Goal: Information Seeking & Learning: Learn about a topic

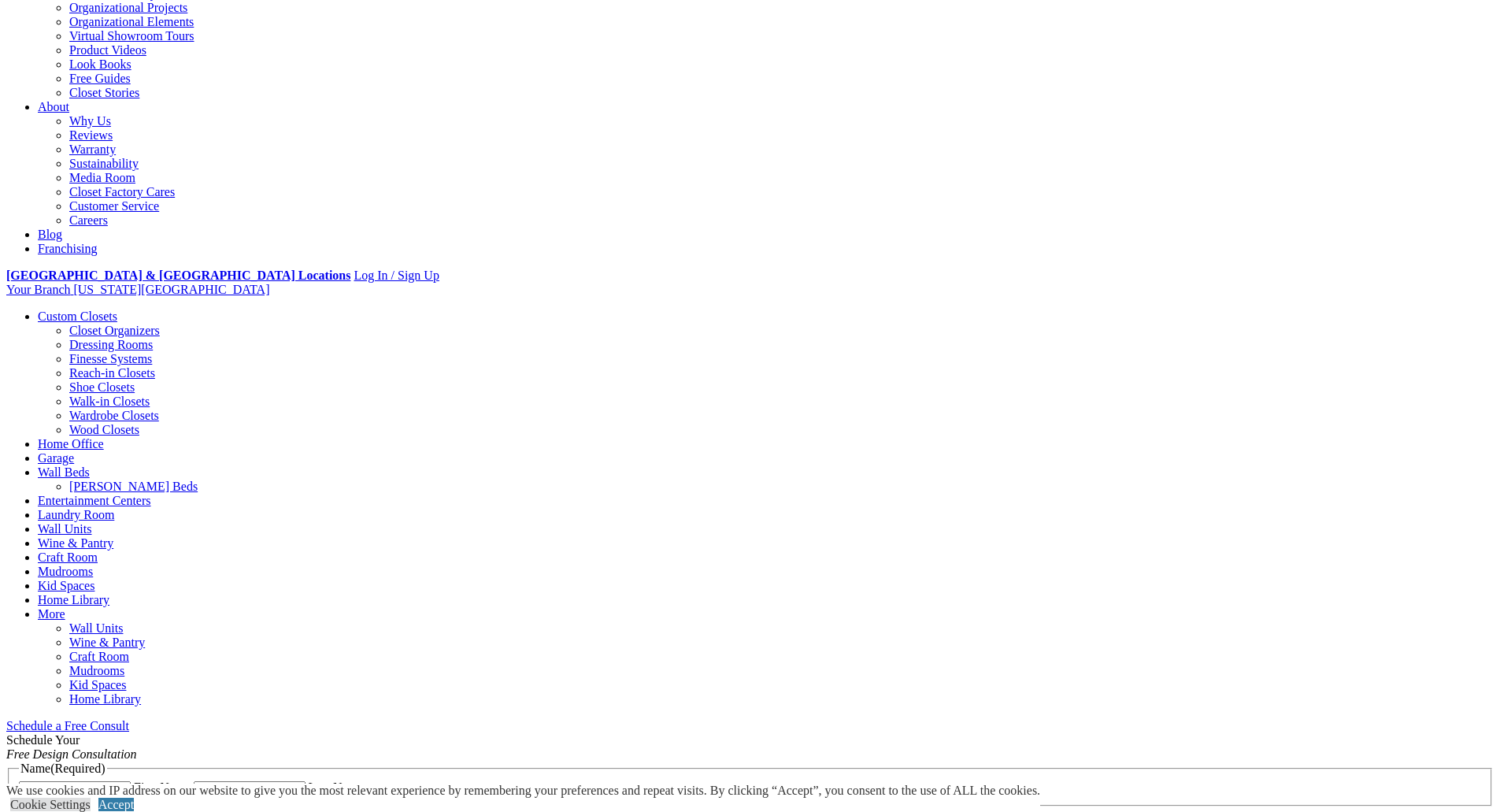
scroll to position [355, 0]
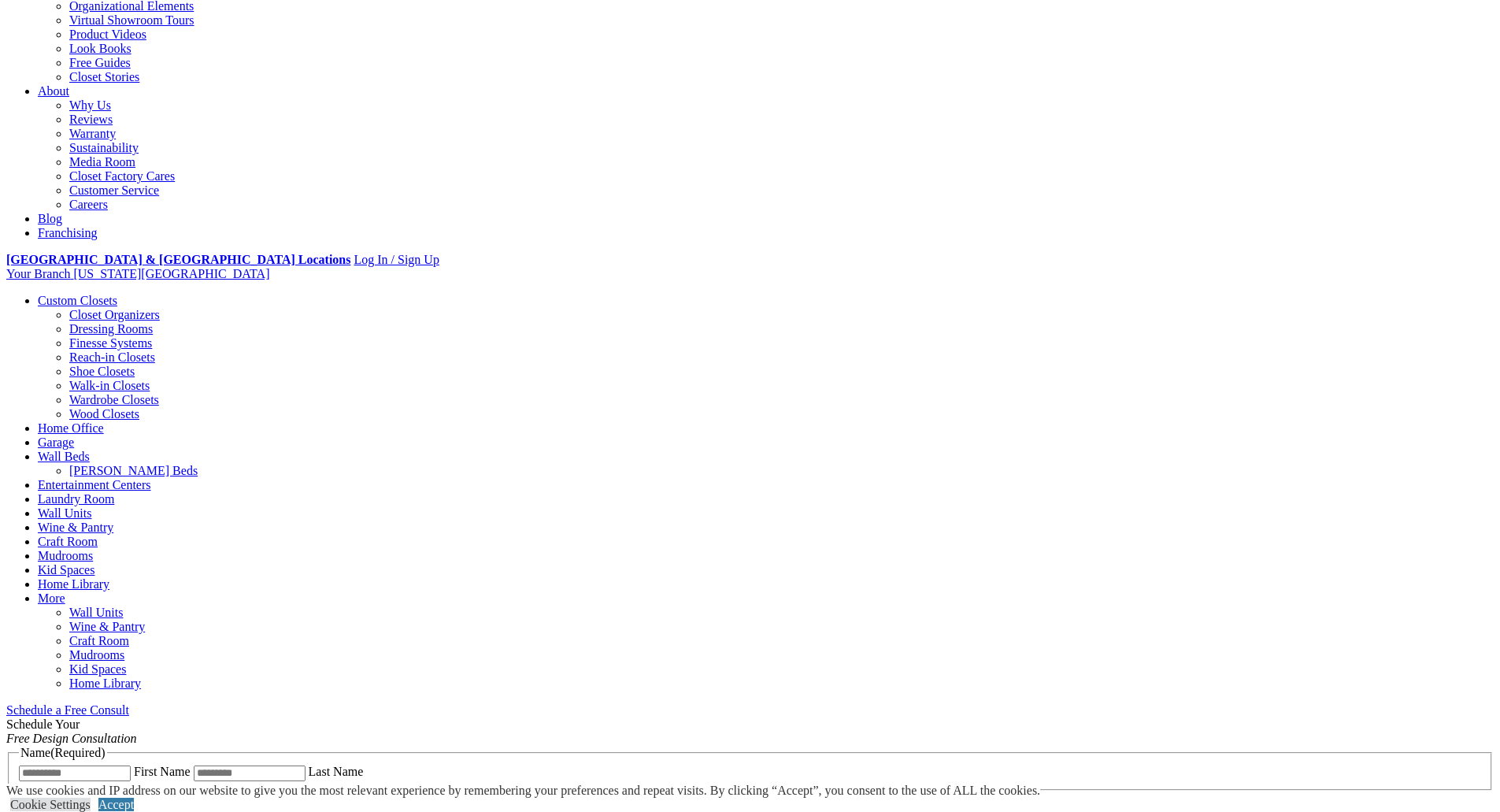
click at [134, 797] on link "Accept" at bounding box center [116, 804] width 35 height 14
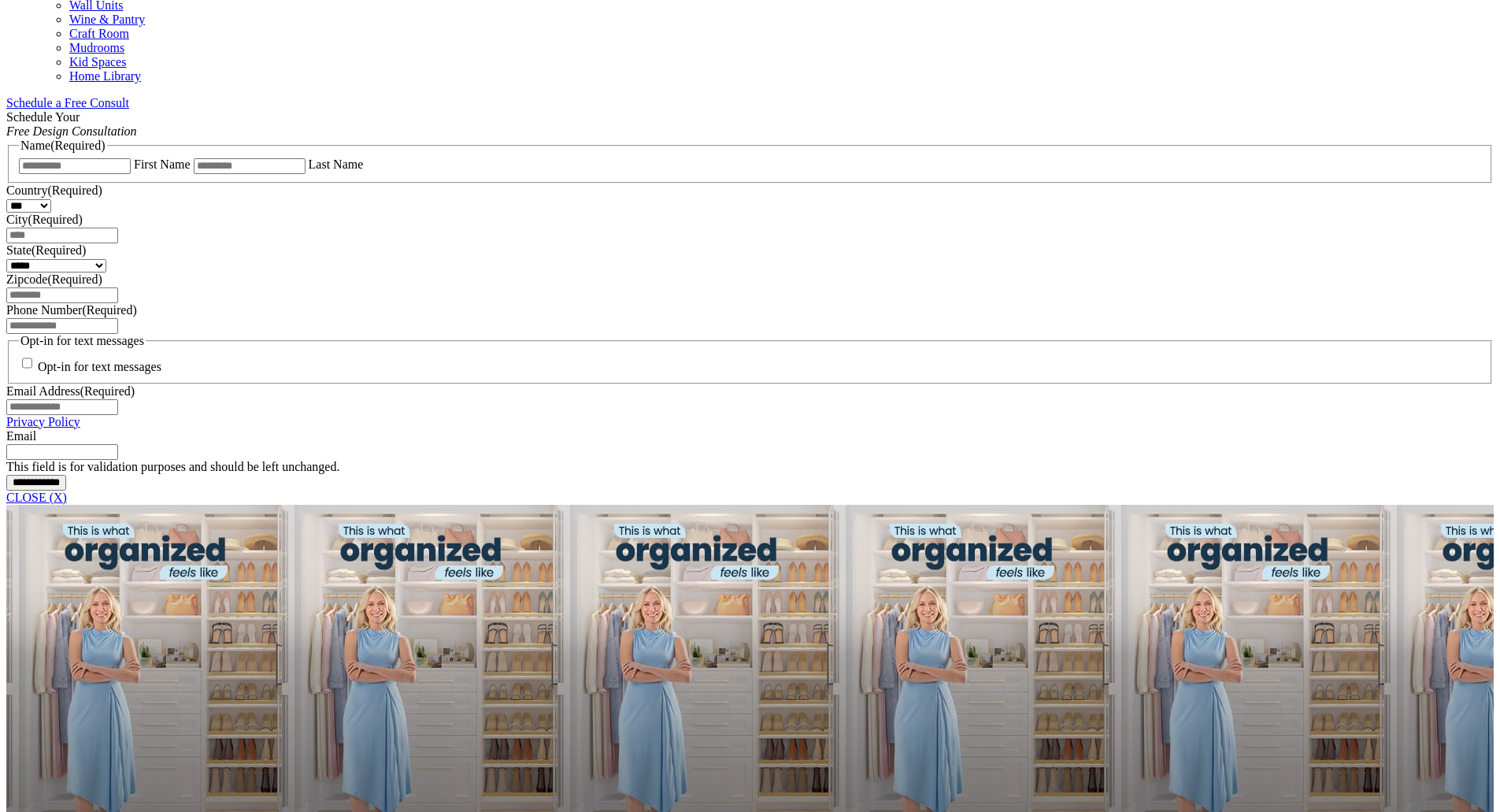
scroll to position [966, 0]
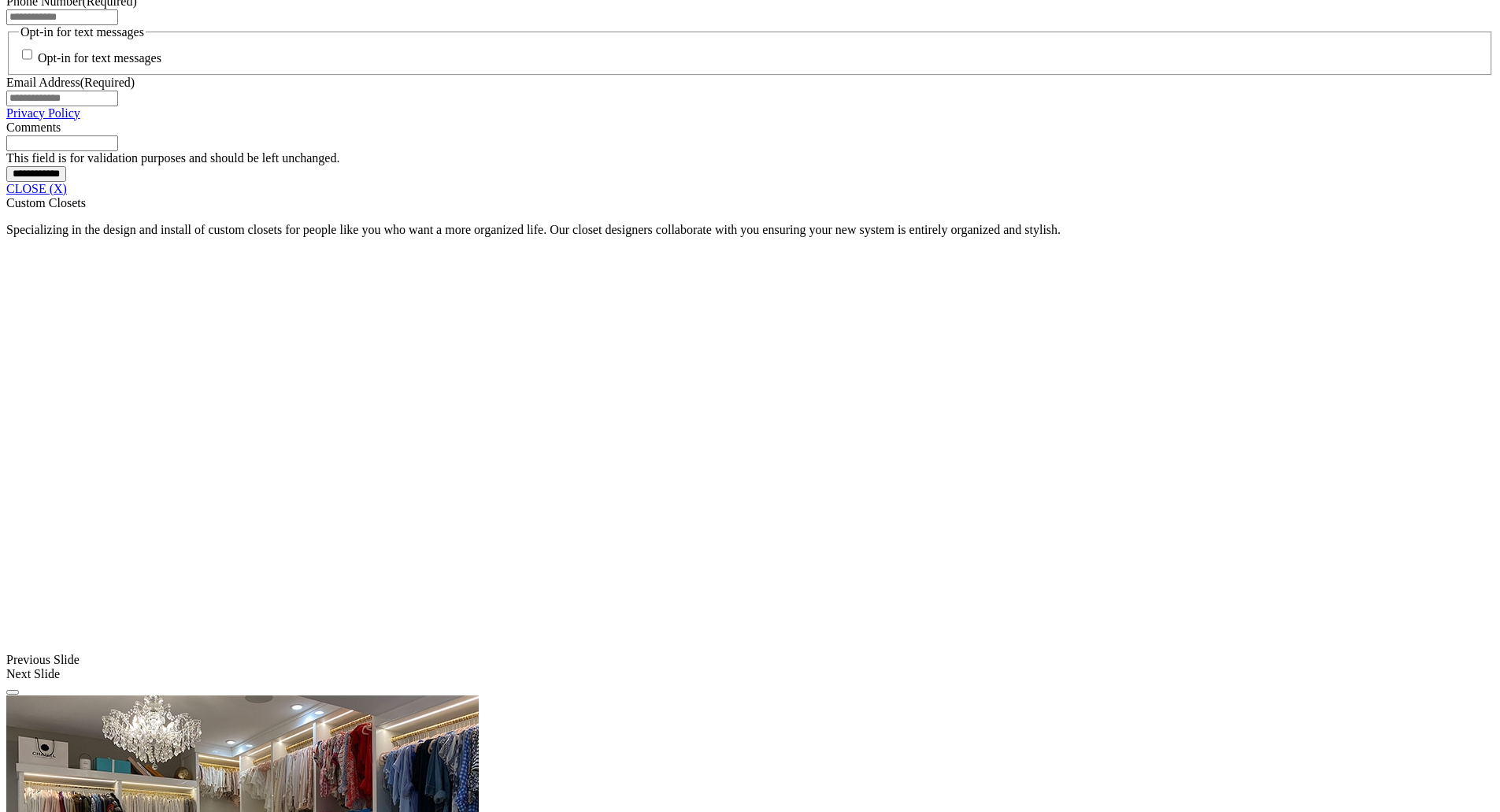
scroll to position [1290, 0]
